Goal: Task Accomplishment & Management: Manage account settings

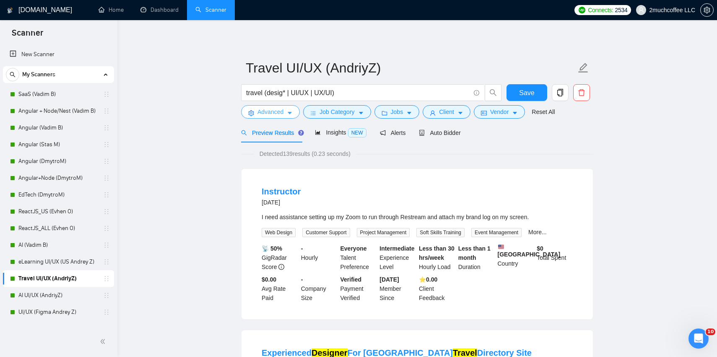
scroll to position [157, 0]
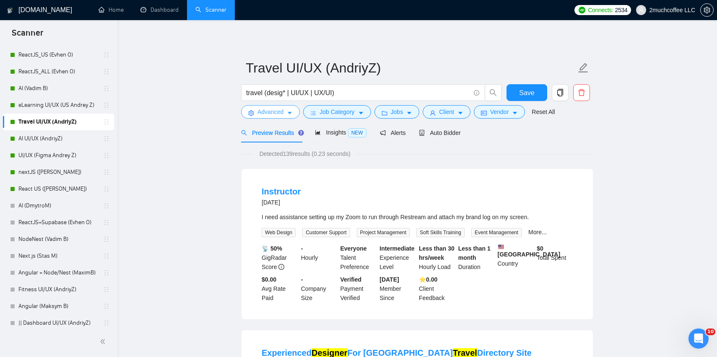
click at [298, 115] on button "Advanced" at bounding box center [270, 111] width 59 height 13
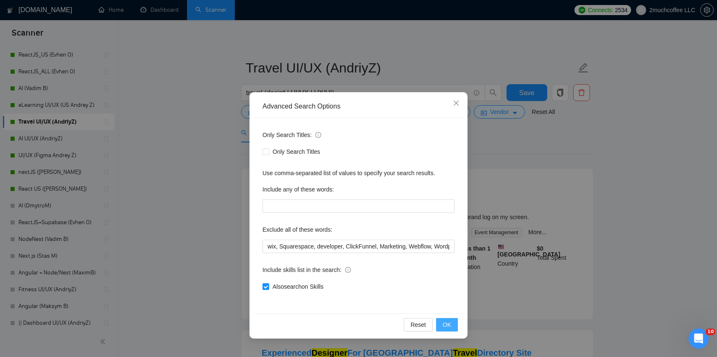
click at [447, 326] on span "OK" at bounding box center [447, 325] width 8 height 9
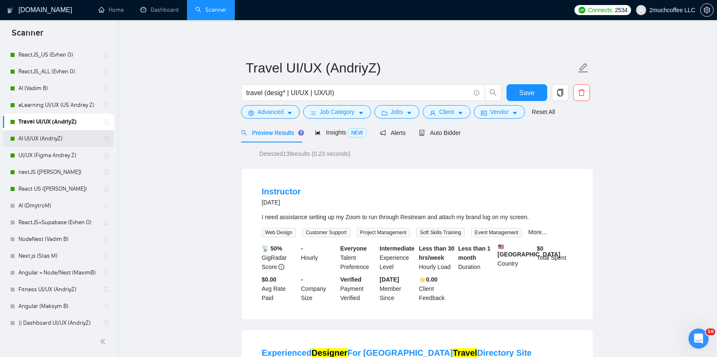
click at [37, 139] on link "AI UI/UX (AndriyZ)" at bounding box center [58, 138] width 80 height 17
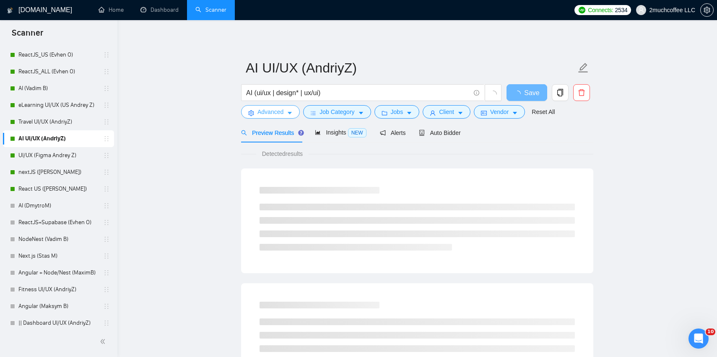
click at [266, 115] on span "Advanced" at bounding box center [271, 111] width 26 height 9
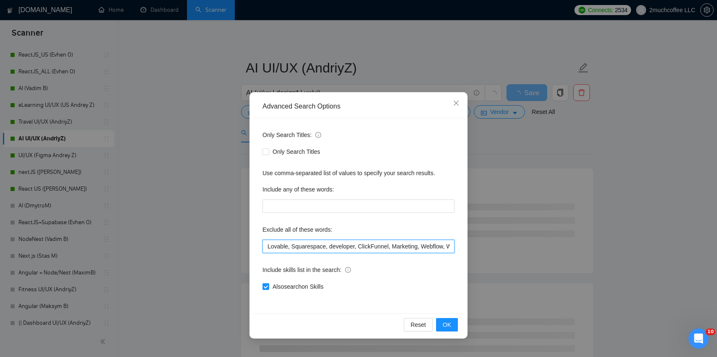
click at [267, 247] on input "Lovable, Squarespace, developer, ClickFunnel, Marketing, Webflow, Wordpress, Sh…" at bounding box center [359, 246] width 192 height 13
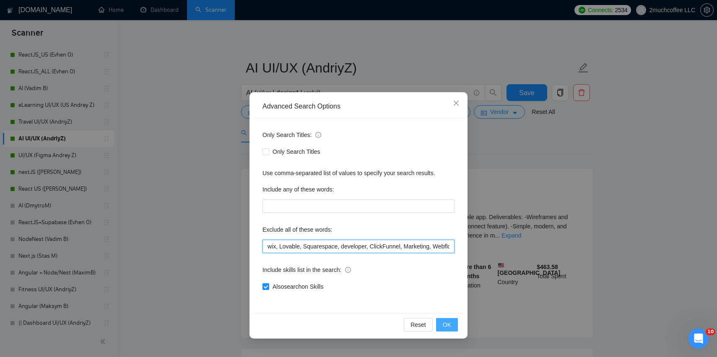
type input "wix, Lovable, Squarespace, developer, ClickFunnel, Marketing, Webflow, Wordpres…"
click at [452, 327] on button "OK" at bounding box center [447, 324] width 22 height 13
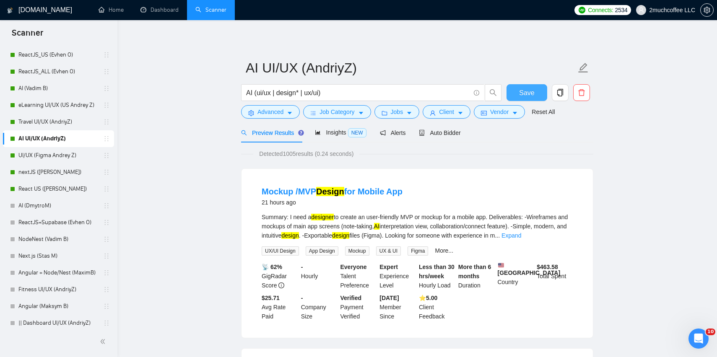
click at [536, 94] on button "Save" at bounding box center [527, 92] width 41 height 17
click at [53, 160] on link "UI/UX (Figma Andrey Z)" at bounding box center [58, 155] width 80 height 17
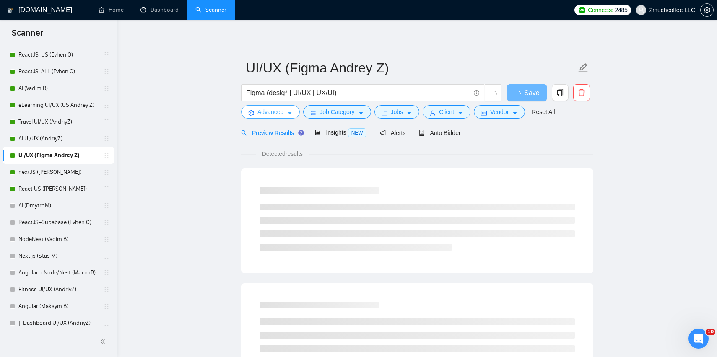
click at [295, 110] on button "Advanced" at bounding box center [270, 111] width 59 height 13
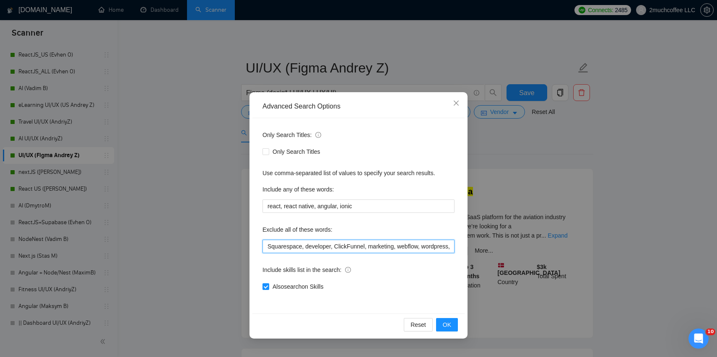
click at [267, 247] on input "Squarespace, developer, ClickFunnel, marketing, webflow, wordpress, Shopify, Wo…" at bounding box center [359, 246] width 192 height 13
type input "wix, Squarespace, developer, ClickFunnel, marketing, webflow, wordpress, Shopif…"
click at [443, 324] on button "OK" at bounding box center [447, 324] width 22 height 13
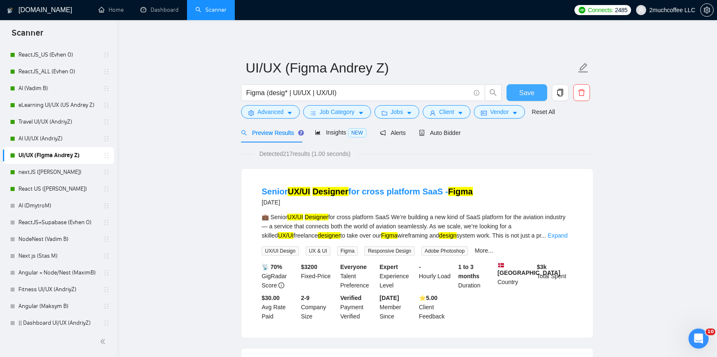
click at [532, 94] on span "Save" at bounding box center [526, 93] width 15 height 10
